Goal: Information Seeking & Learning: Learn about a topic

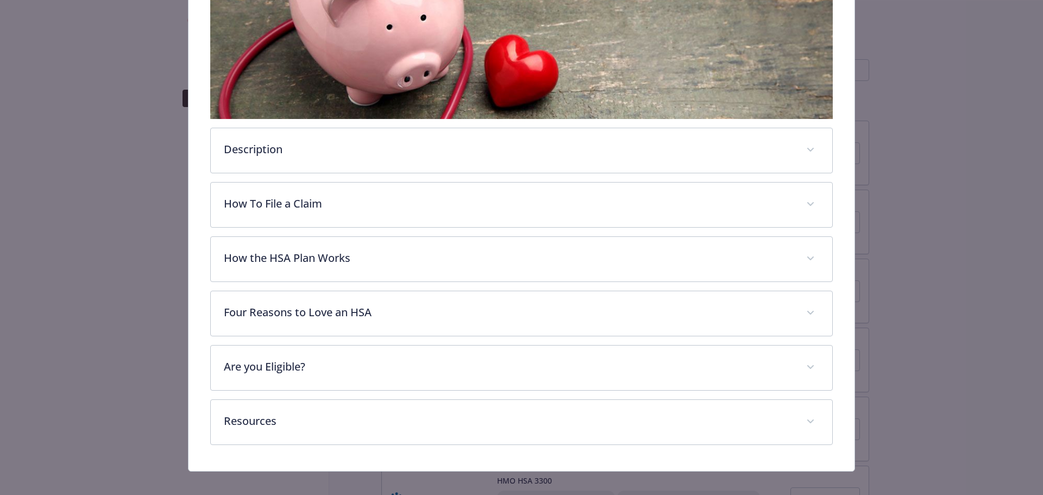
scroll to position [307, 0]
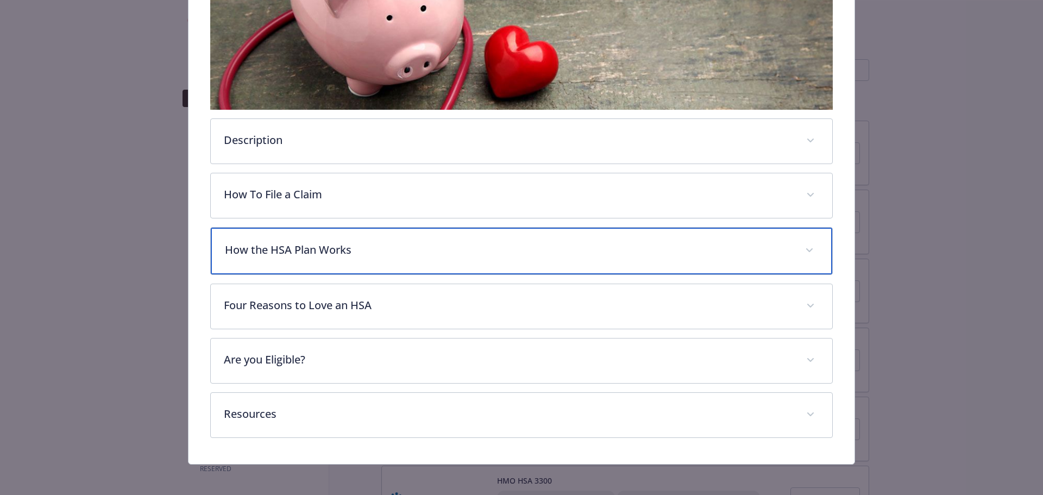
click at [293, 248] on p "How the HSA Plan Works" at bounding box center [509, 250] width 568 height 16
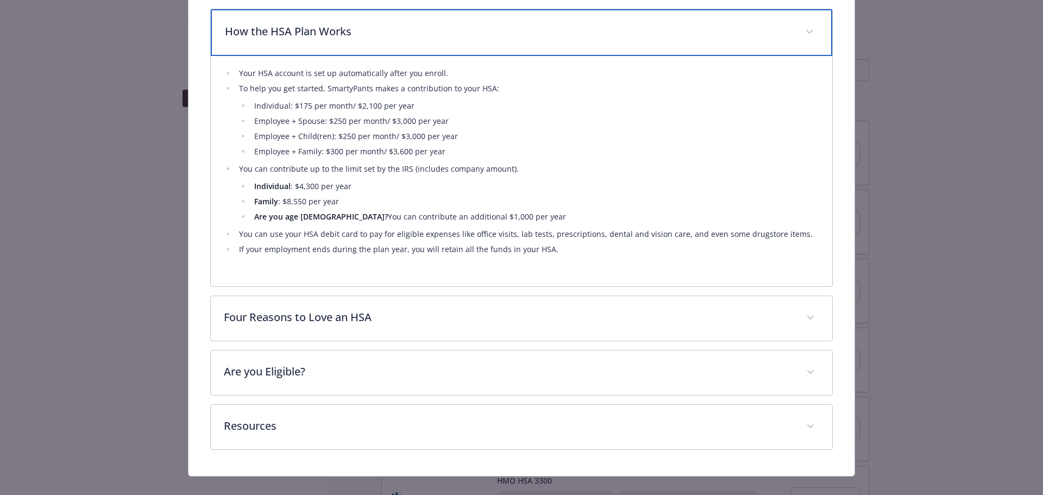
scroll to position [539, 0]
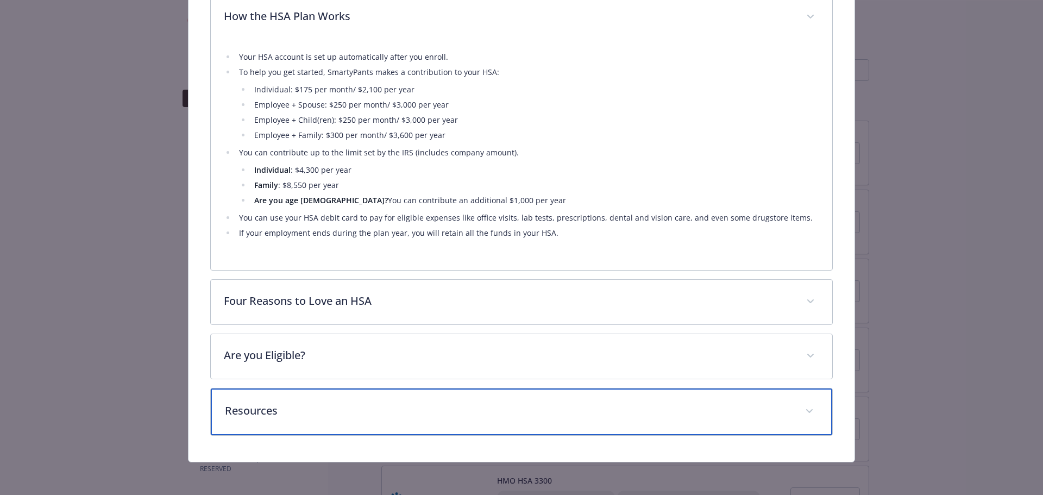
click at [290, 403] on p "Resources" at bounding box center [509, 411] width 568 height 16
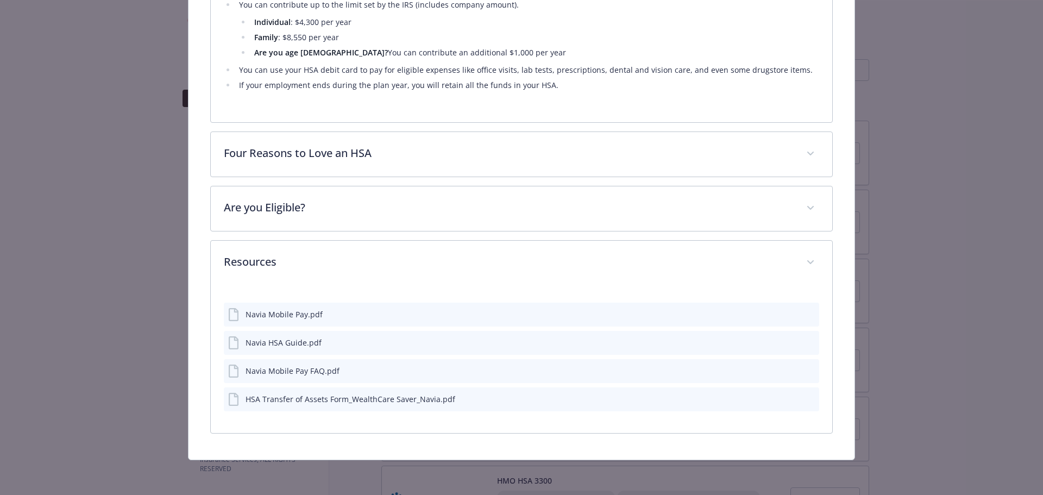
scroll to position [685, 0]
